Goal: Task Accomplishment & Management: Manage account settings

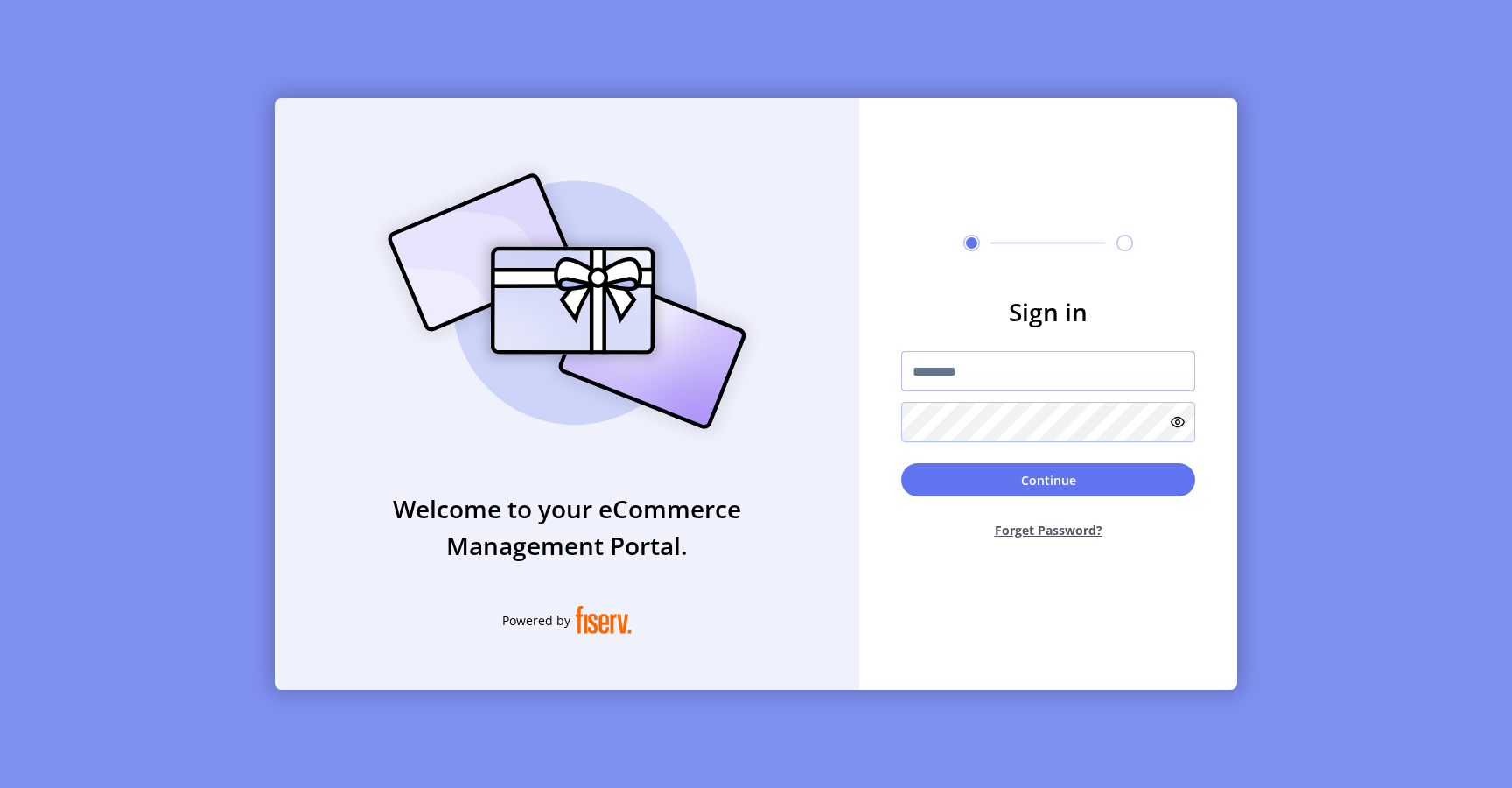
click at [940, 375] on input "text" at bounding box center [1048, 371] width 294 height 41
type input "**********"
click at [926, 474] on button "Continue" at bounding box center [1048, 479] width 294 height 33
click at [1027, 384] on input "text" at bounding box center [1048, 371] width 294 height 41
